Goal: Task Accomplishment & Management: Use online tool/utility

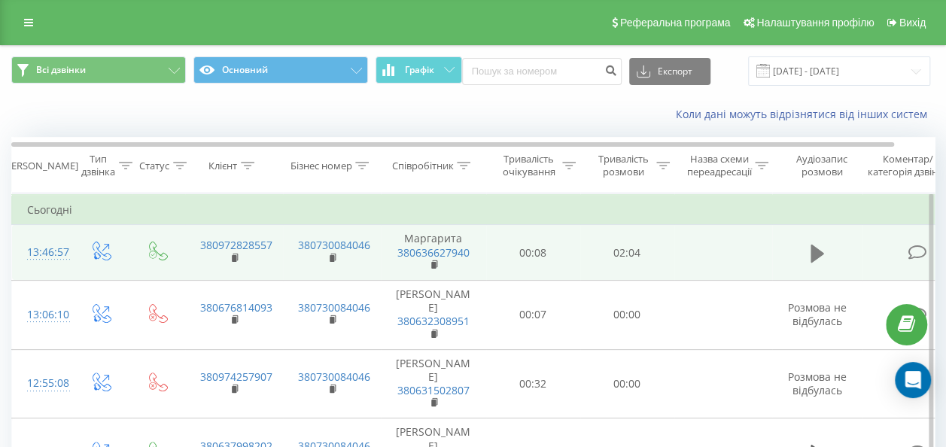
click at [812, 245] on icon at bounding box center [817, 253] width 14 height 18
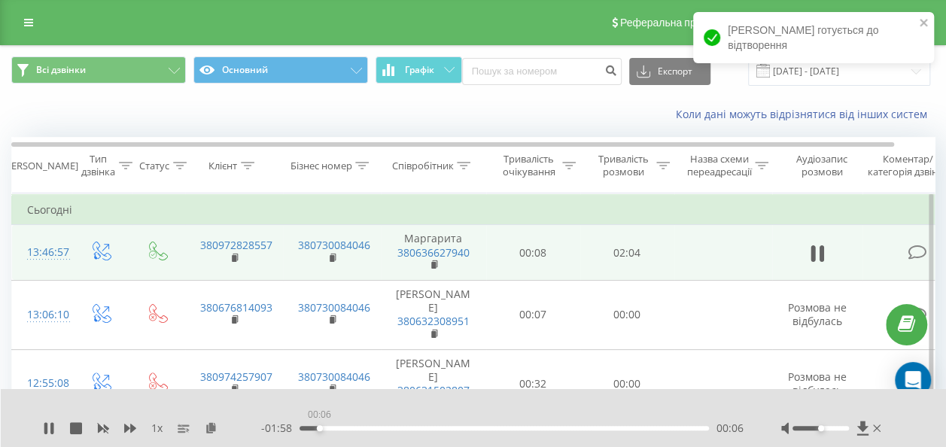
click at [319, 427] on div "00:06" at bounding box center [503, 428] width 409 height 5
click at [339, 425] on div "- 01:57 00:06 00:06" at bounding box center [502, 428] width 482 height 15
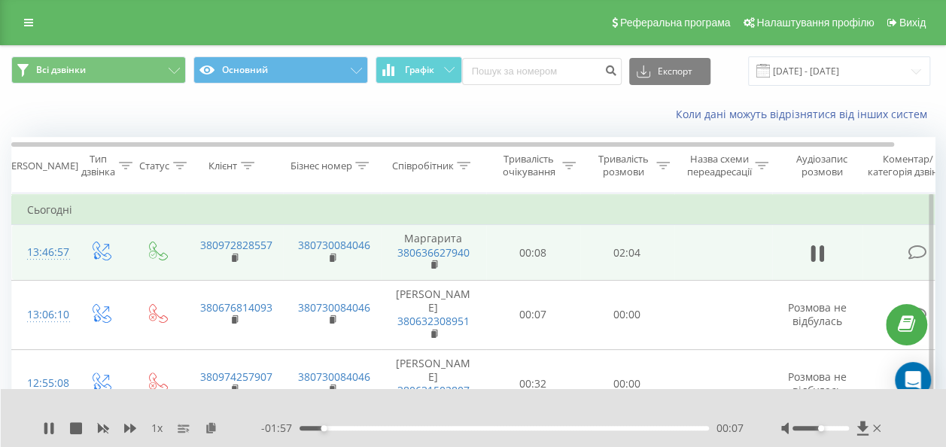
click at [342, 430] on div "- 01:57 00:07 00:07" at bounding box center [502, 428] width 482 height 15
click at [345, 427] on div "00:14" at bounding box center [503, 428] width 409 height 5
click at [379, 432] on div "- 01:49 00:15 00:15" at bounding box center [502, 428] width 482 height 15
click at [375, 430] on div "- 01:49 00:15 00:15" at bounding box center [502, 428] width 482 height 15
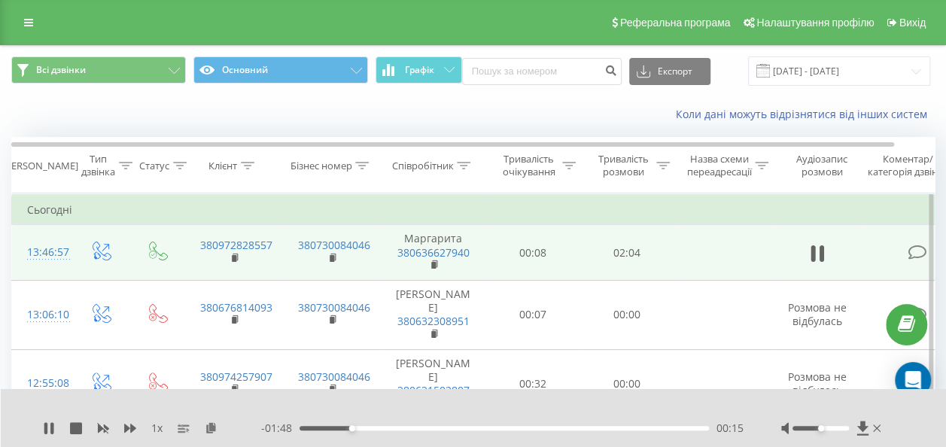
click at [372, 429] on div "00:15" at bounding box center [503, 428] width 409 height 5
click at [42, 424] on div "1 x - 00:28 01:35 01:35" at bounding box center [474, 418] width 946 height 58
click at [48, 429] on icon at bounding box center [49, 428] width 12 height 12
